Goal: Task Accomplishment & Management: Manage account settings

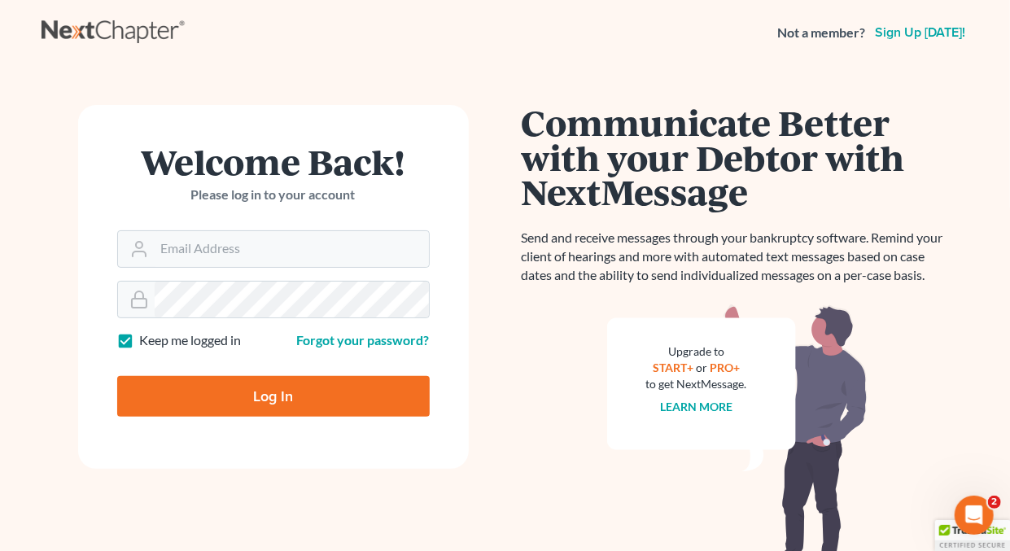
click at [140, 335] on label "Keep me logged in" at bounding box center [191, 340] width 102 height 19
click at [147, 335] on input "Keep me logged in" at bounding box center [152, 336] width 11 height 11
checkbox input "false"
click at [208, 251] on input "Email Address" at bounding box center [292, 249] width 274 height 36
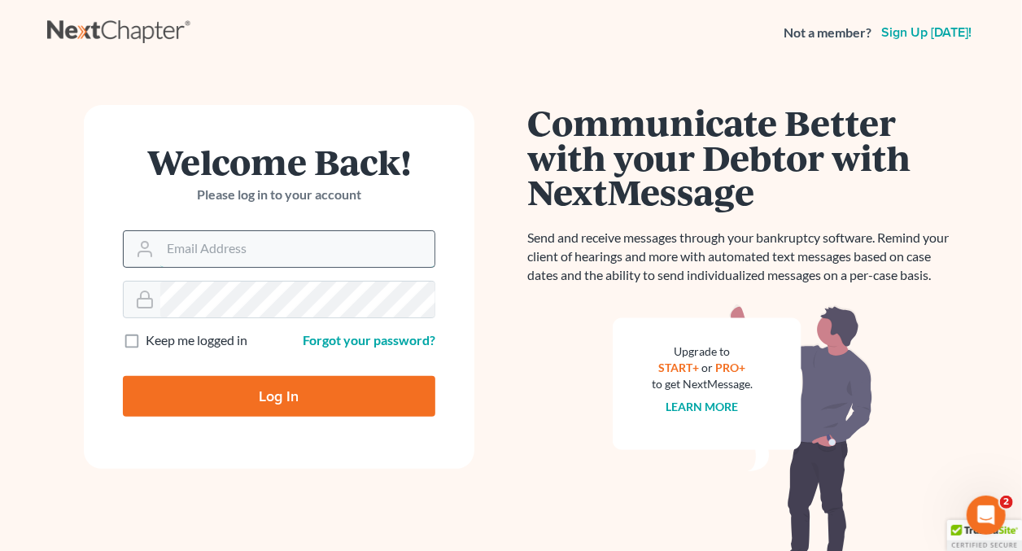
type input "[EMAIL_ADDRESS][DOMAIN_NAME]"
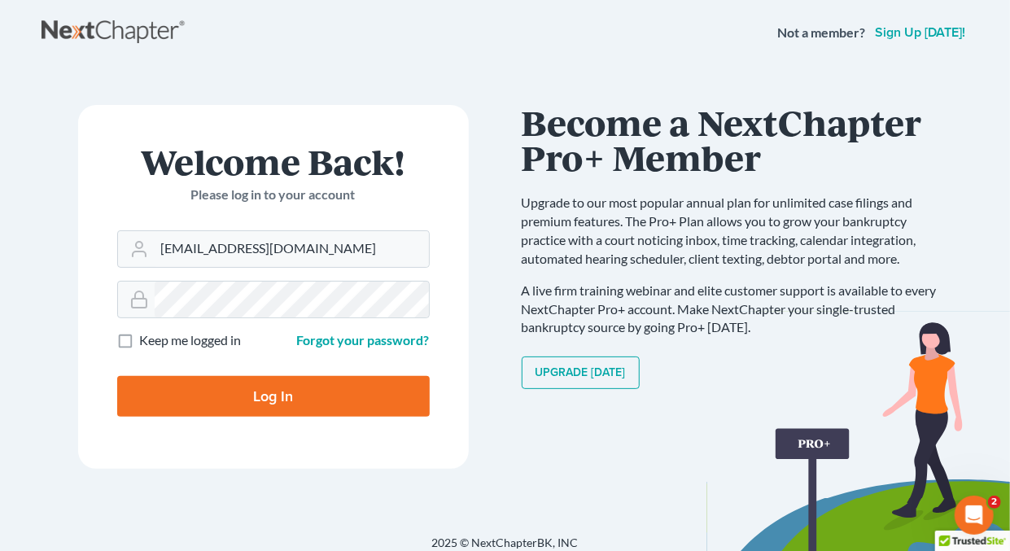
click at [291, 388] on input "Log In" at bounding box center [273, 396] width 313 height 41
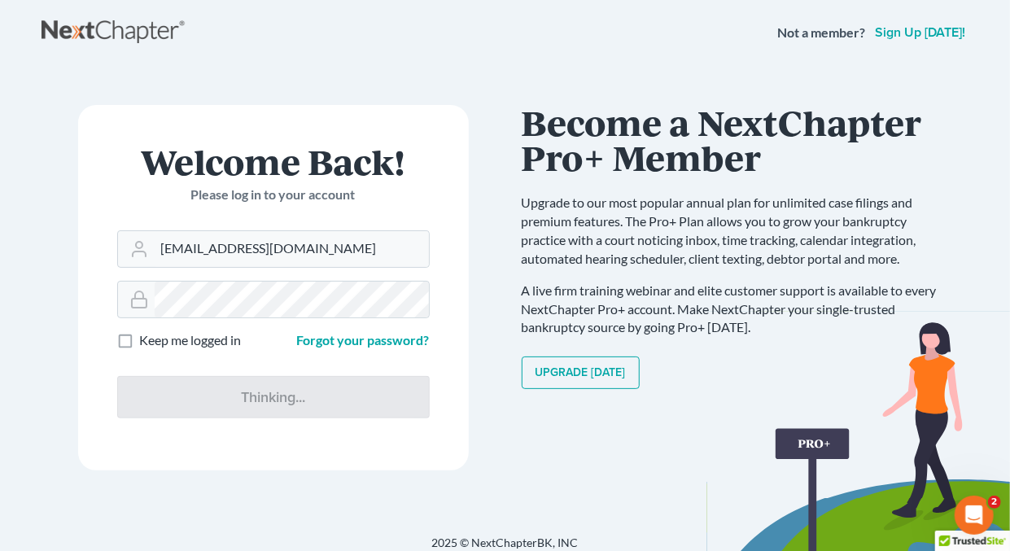
type input "Thinking..."
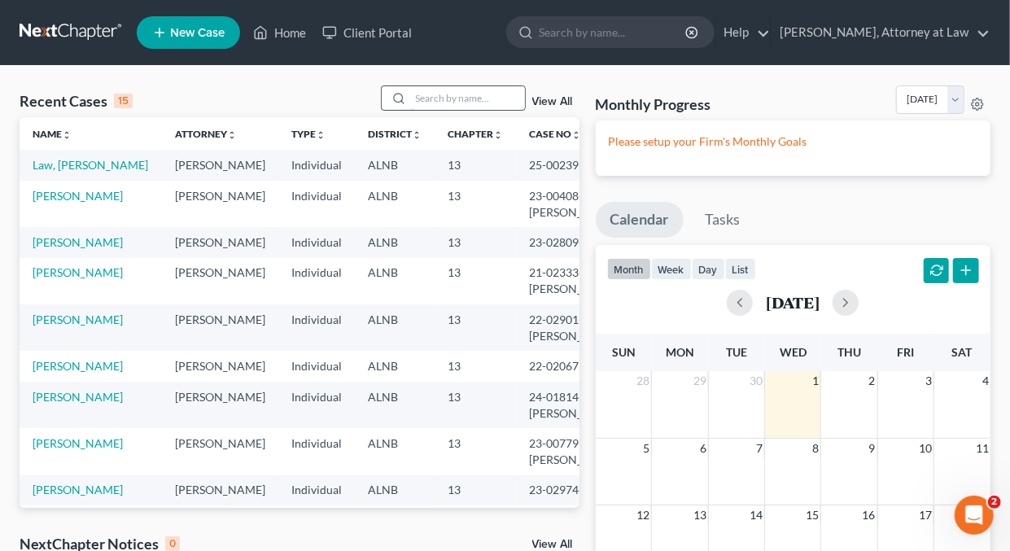
click at [490, 98] on input "search" at bounding box center [468, 98] width 114 height 24
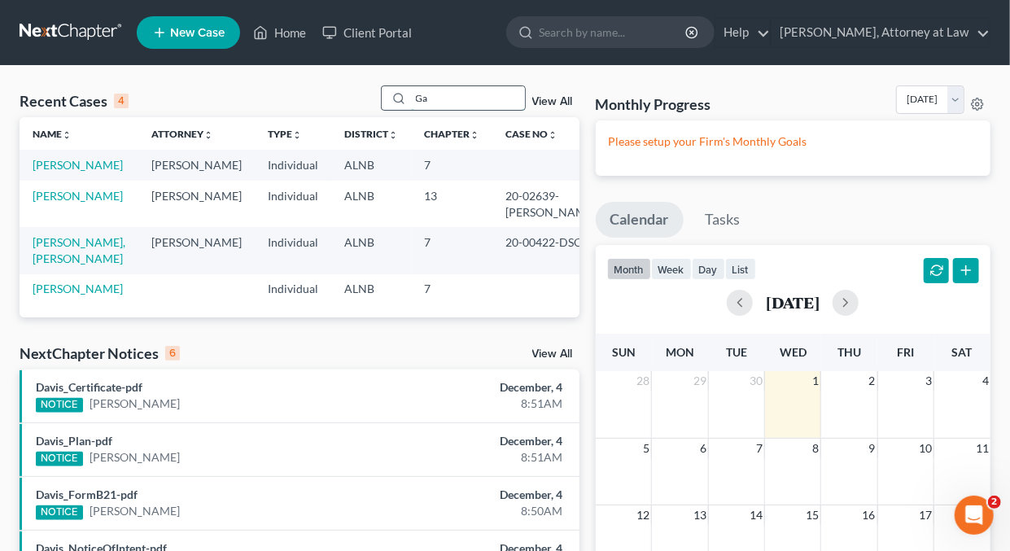
type input "G"
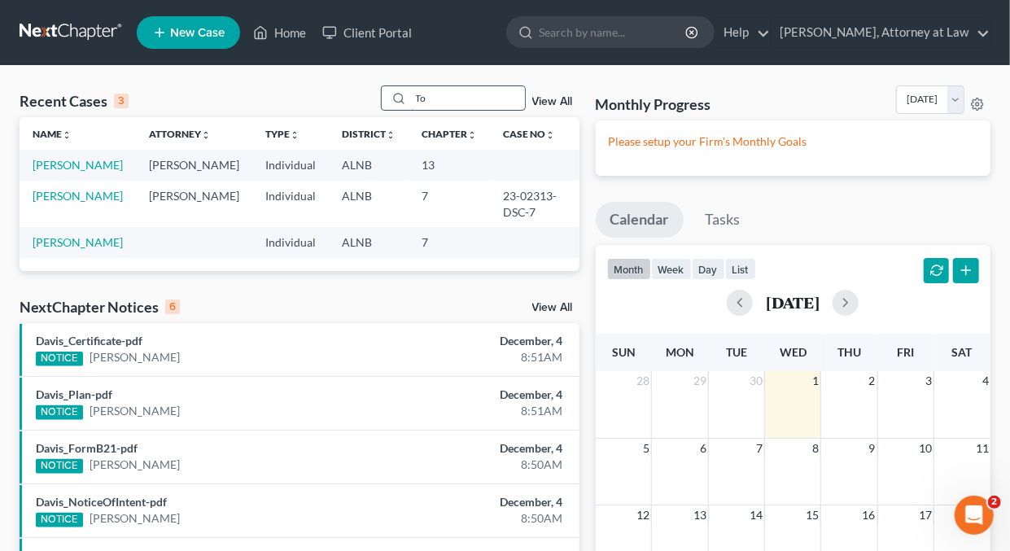
type input "T"
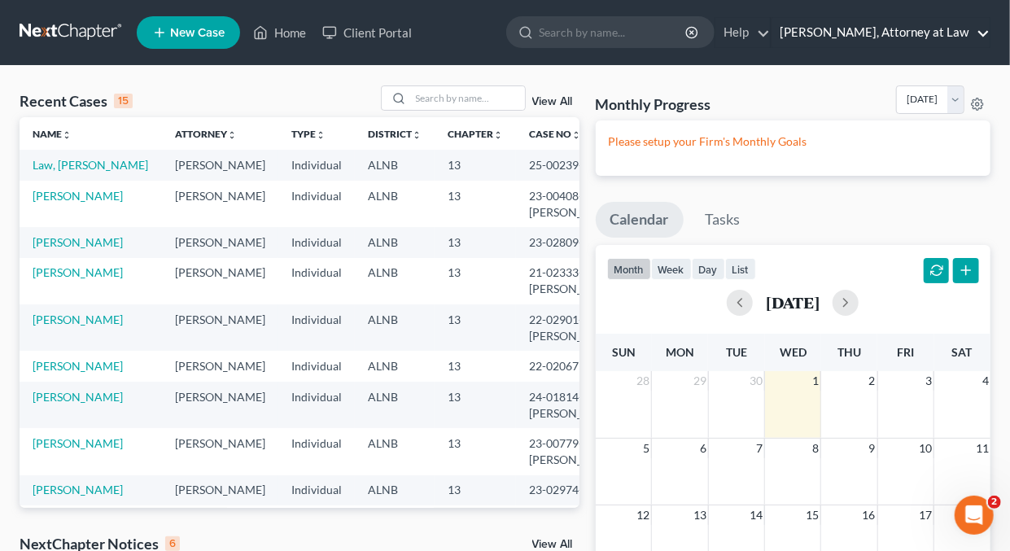
click at [982, 35] on link "[PERSON_NAME], Attorney at Law" at bounding box center [881, 32] width 218 height 29
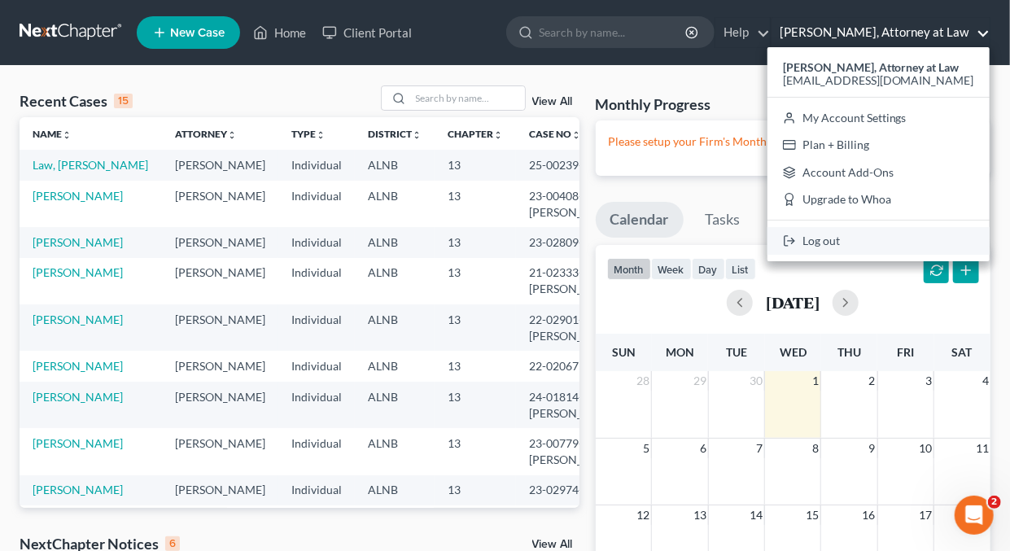
click at [848, 241] on link "Log out" at bounding box center [879, 241] width 222 height 28
